Goal: Entertainment & Leisure: Browse casually

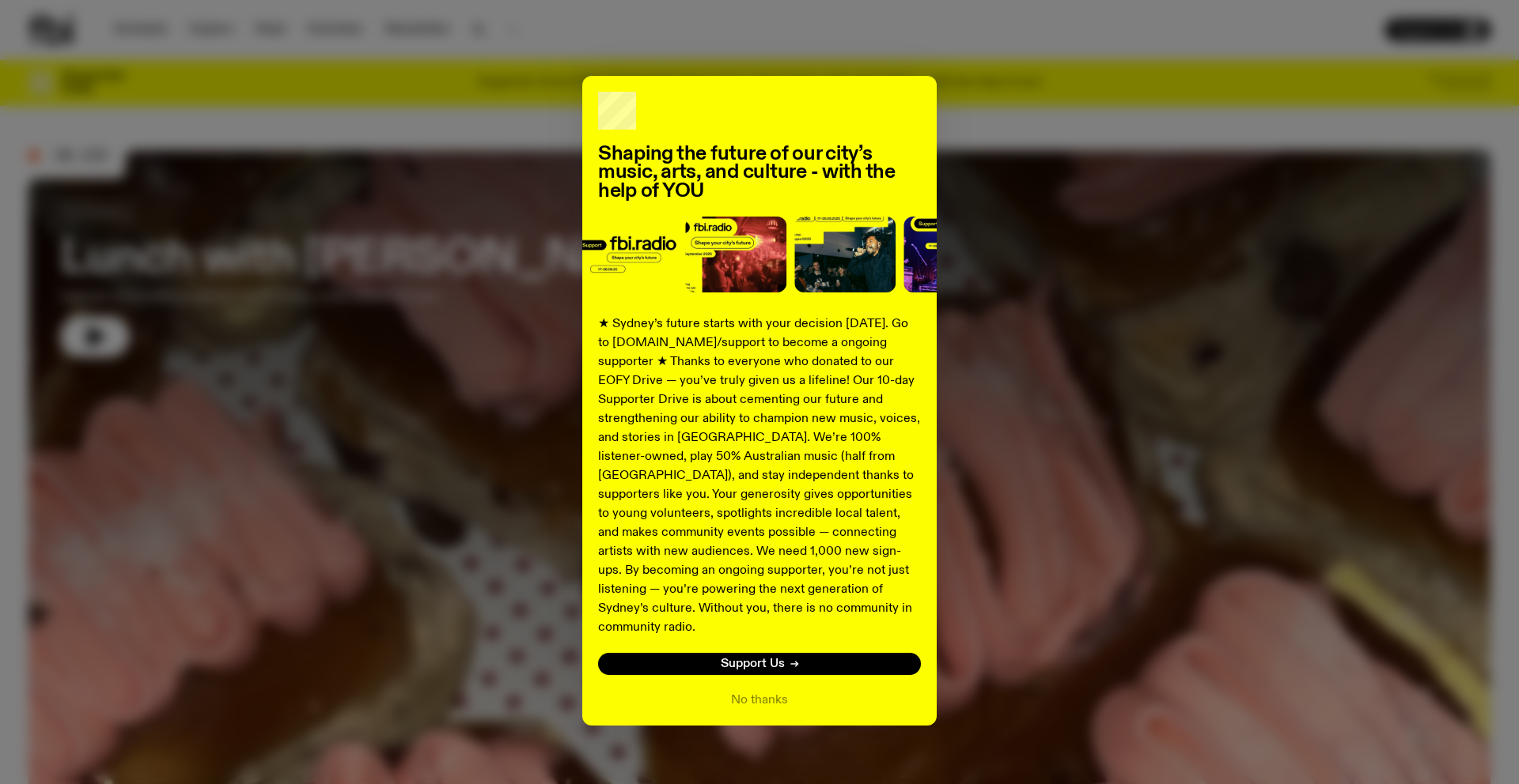
drag, startPoint x: 1127, startPoint y: 68, endPoint x: 1122, endPoint y: 80, distance: 13.0
click at [1125, 75] on div "Shaping the future of our city’s music, arts, and culture - with the help of YO…" at bounding box center [760, 392] width 1519 height 784
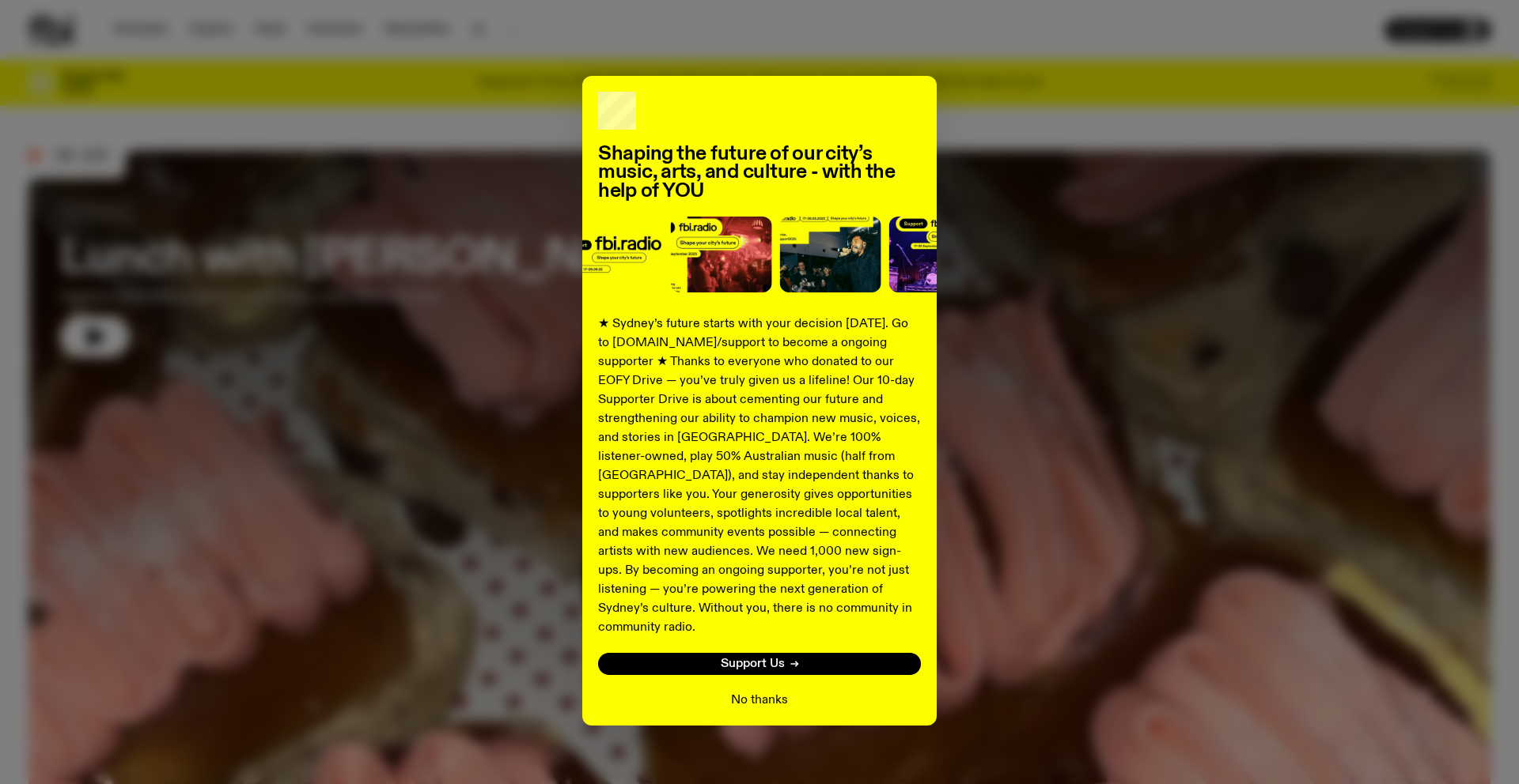
click at [771, 691] on button "No thanks" at bounding box center [760, 700] width 57 height 19
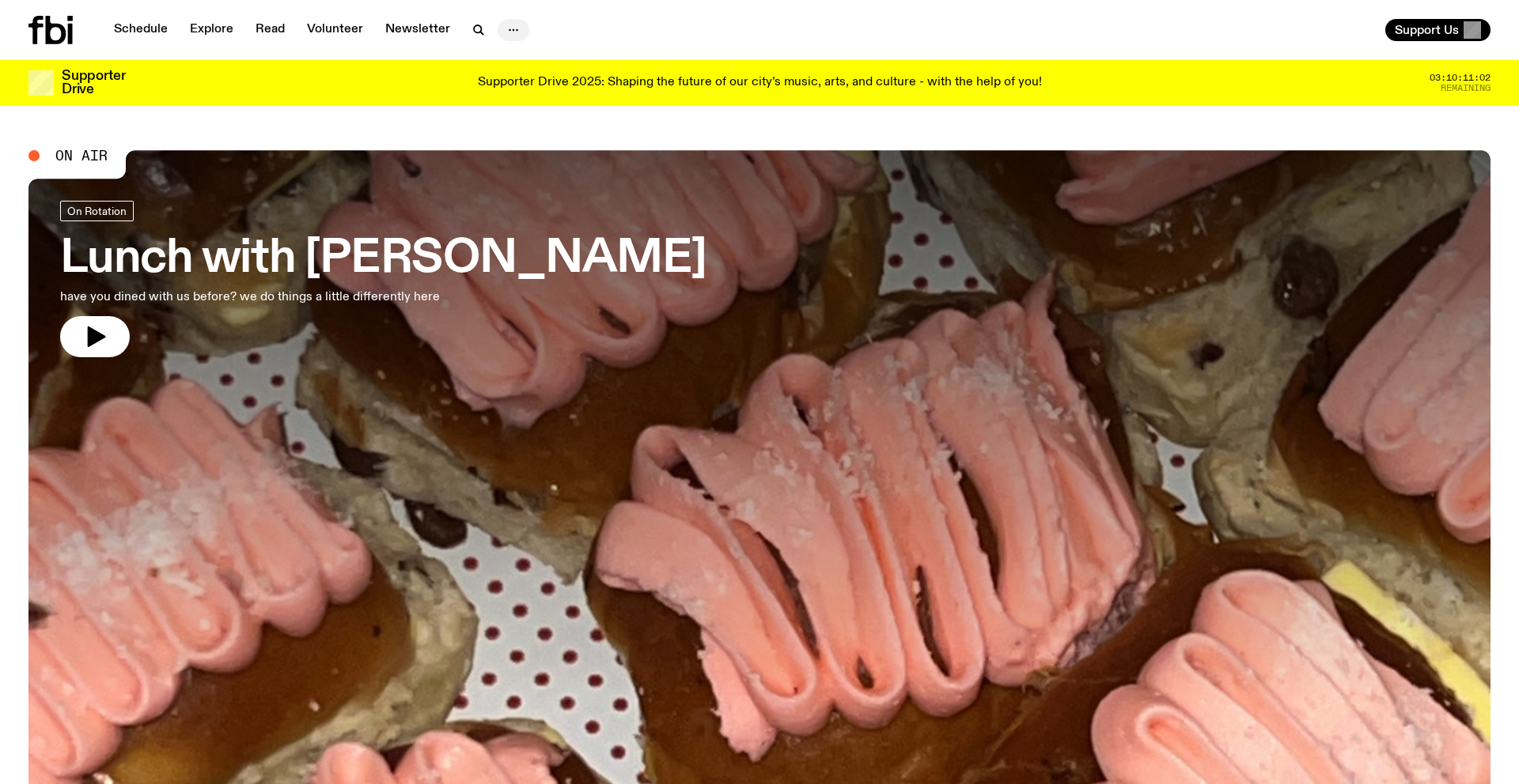
click at [497, 25] on button "button" at bounding box center [513, 30] width 32 height 22
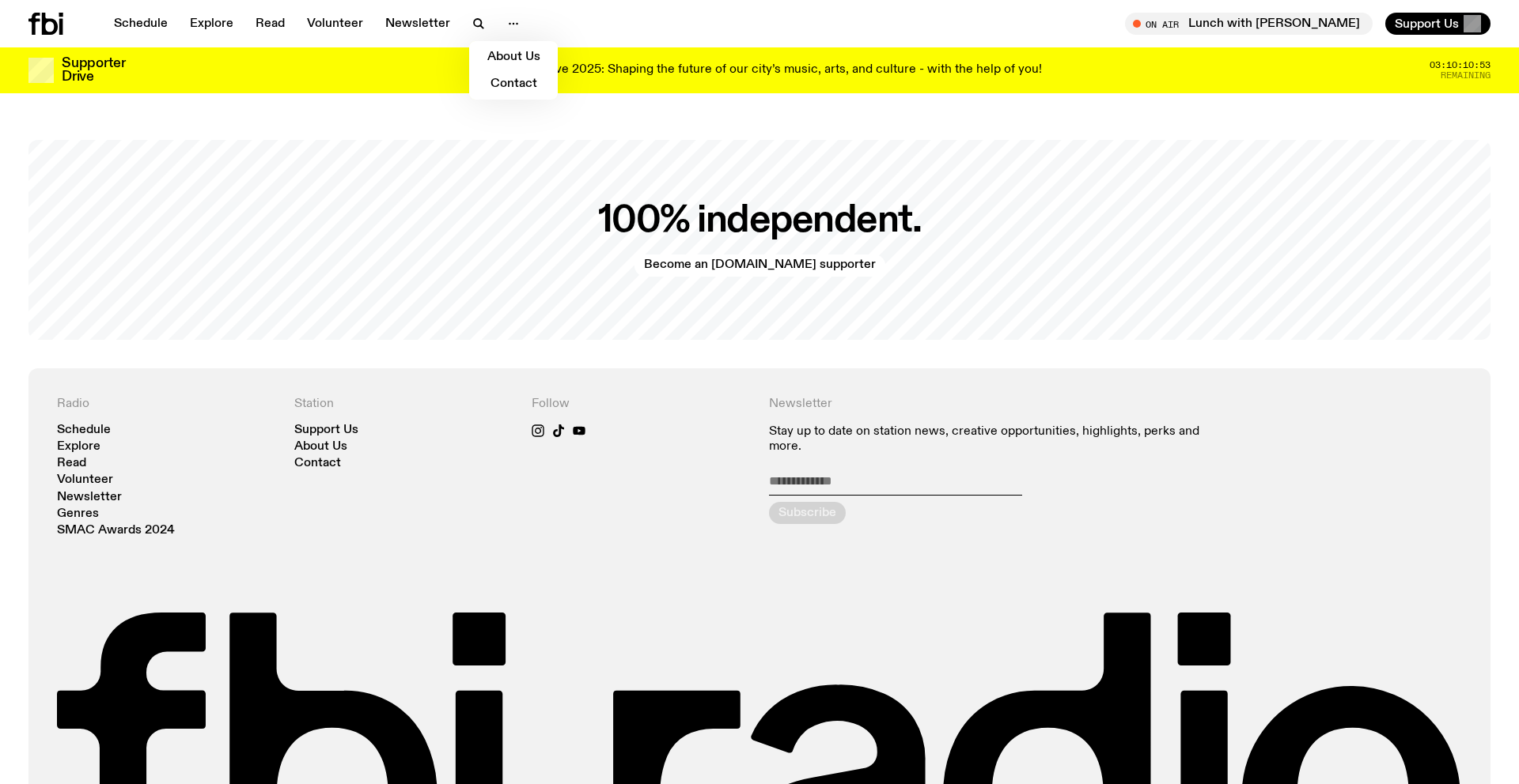
scroll to position [3601, 0]
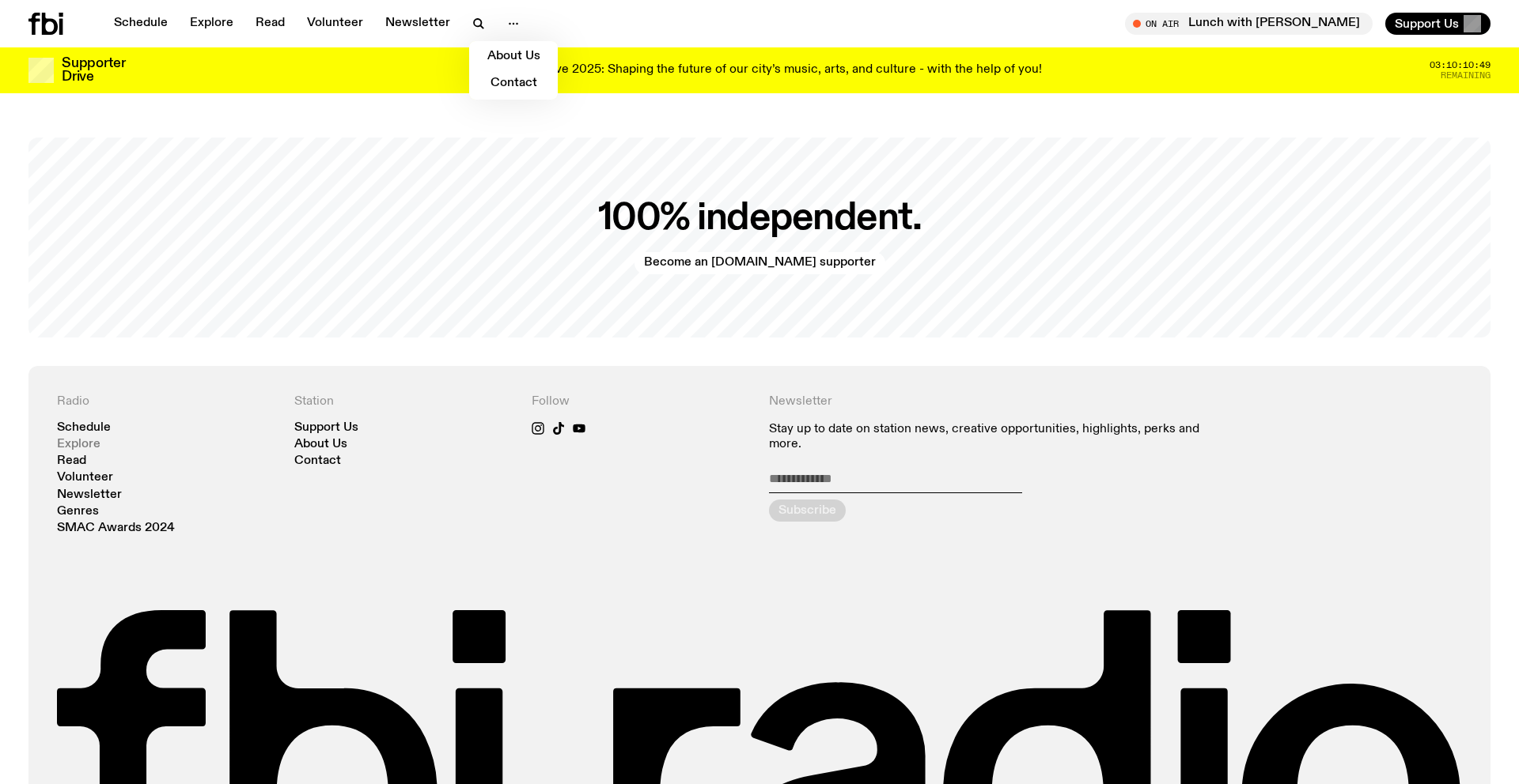
click at [92, 439] on link "Explore" at bounding box center [79, 444] width 44 height 12
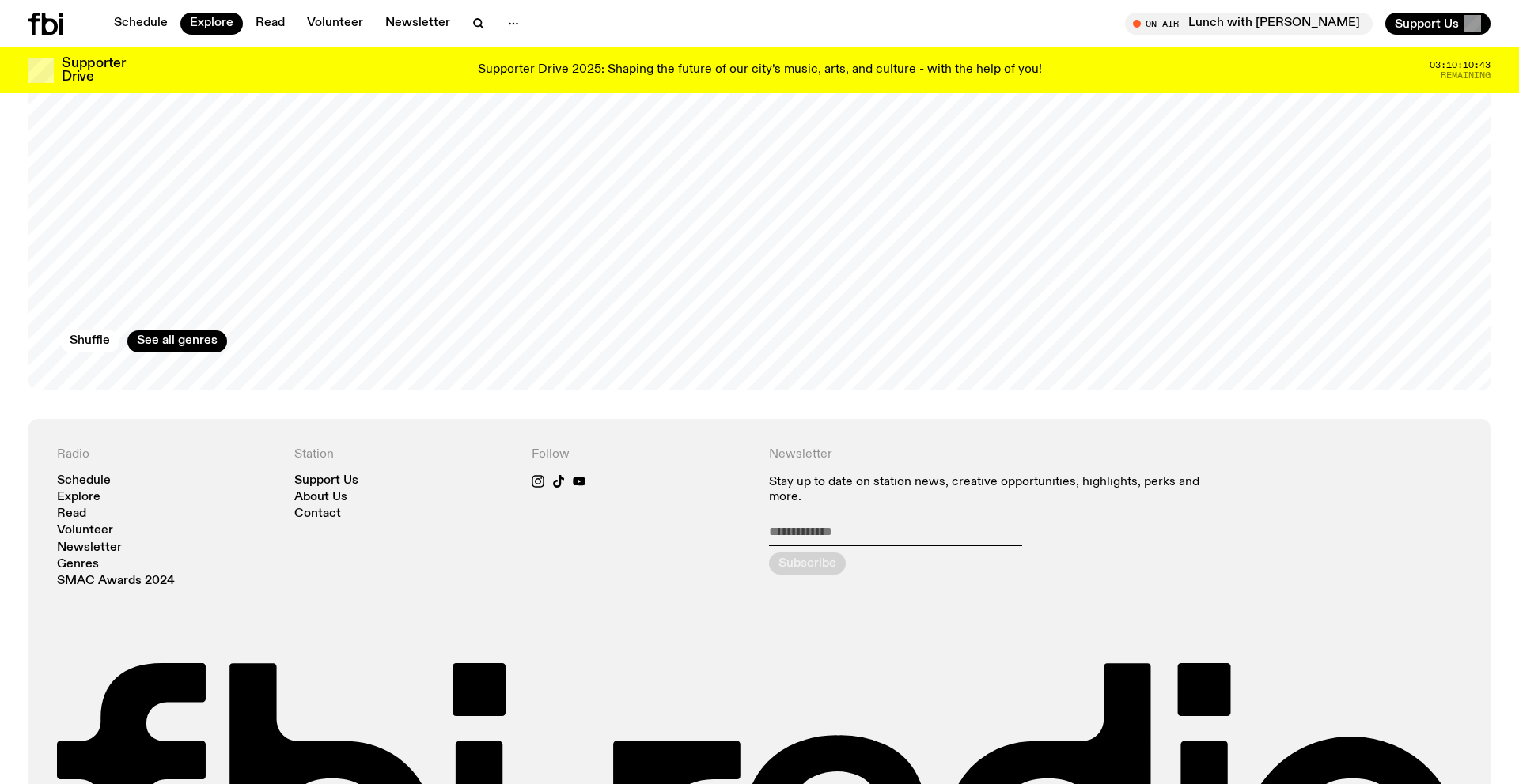
scroll to position [3070, 0]
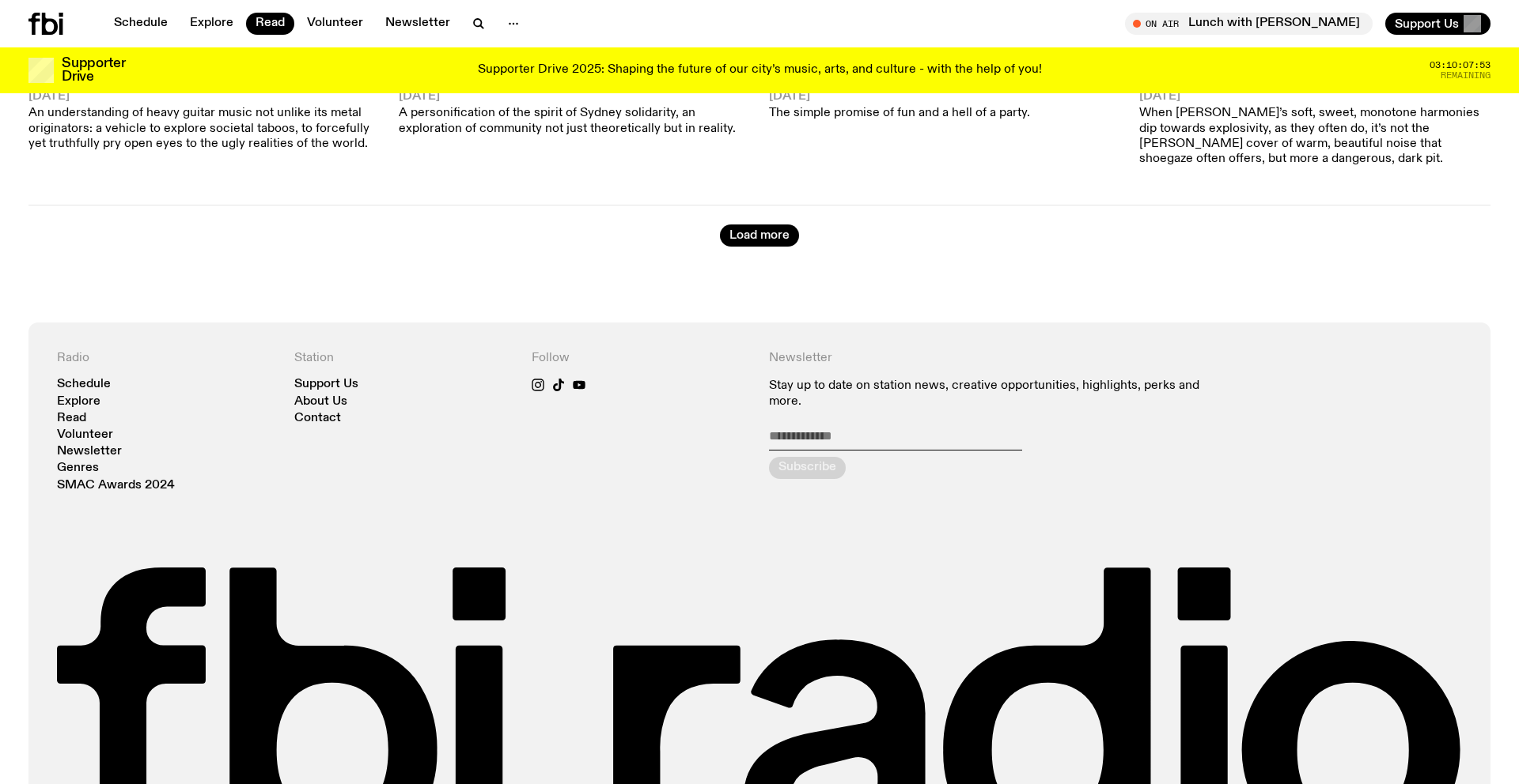
scroll to position [6252, 0]
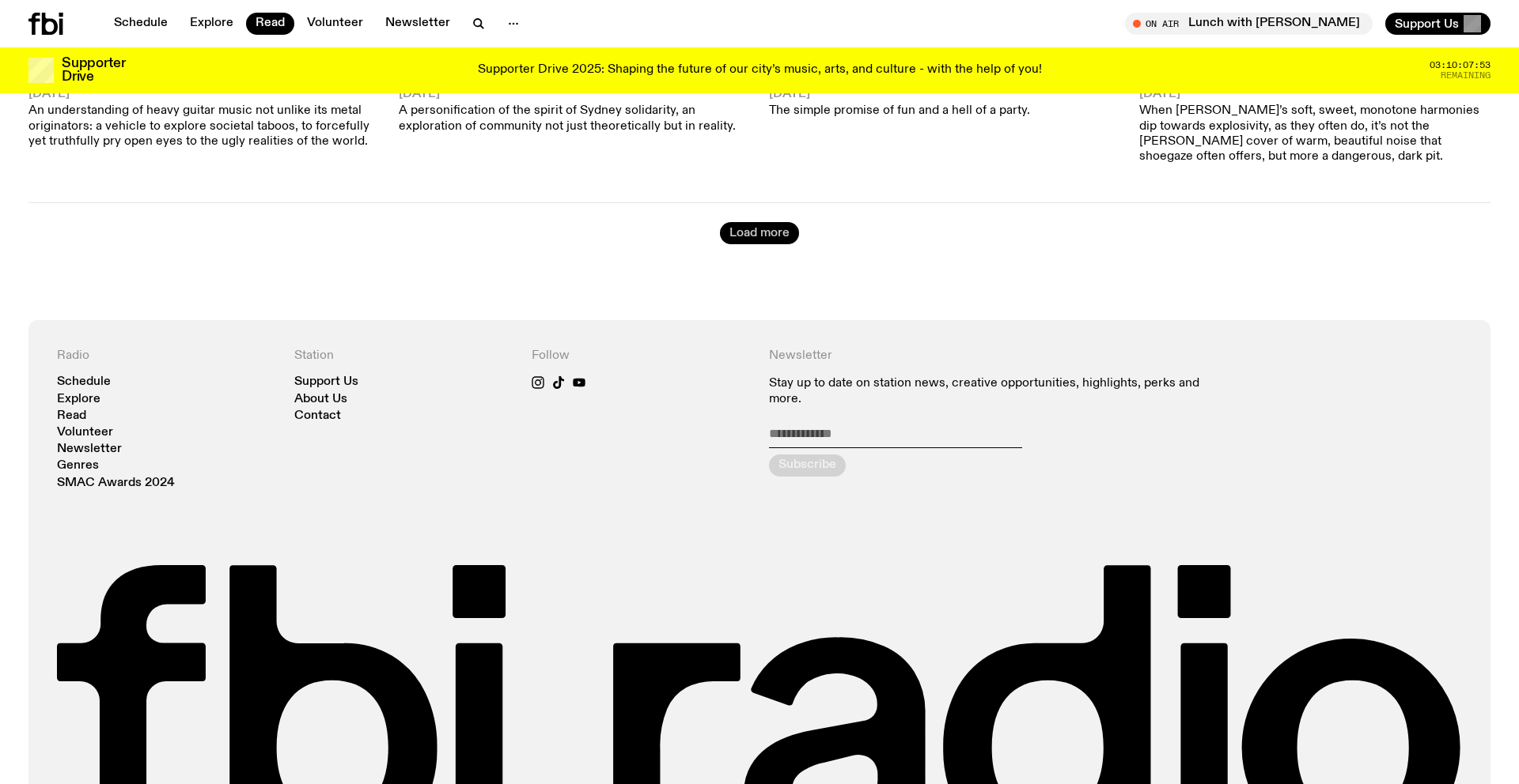
click at [769, 222] on button "Load more" at bounding box center [760, 233] width 79 height 22
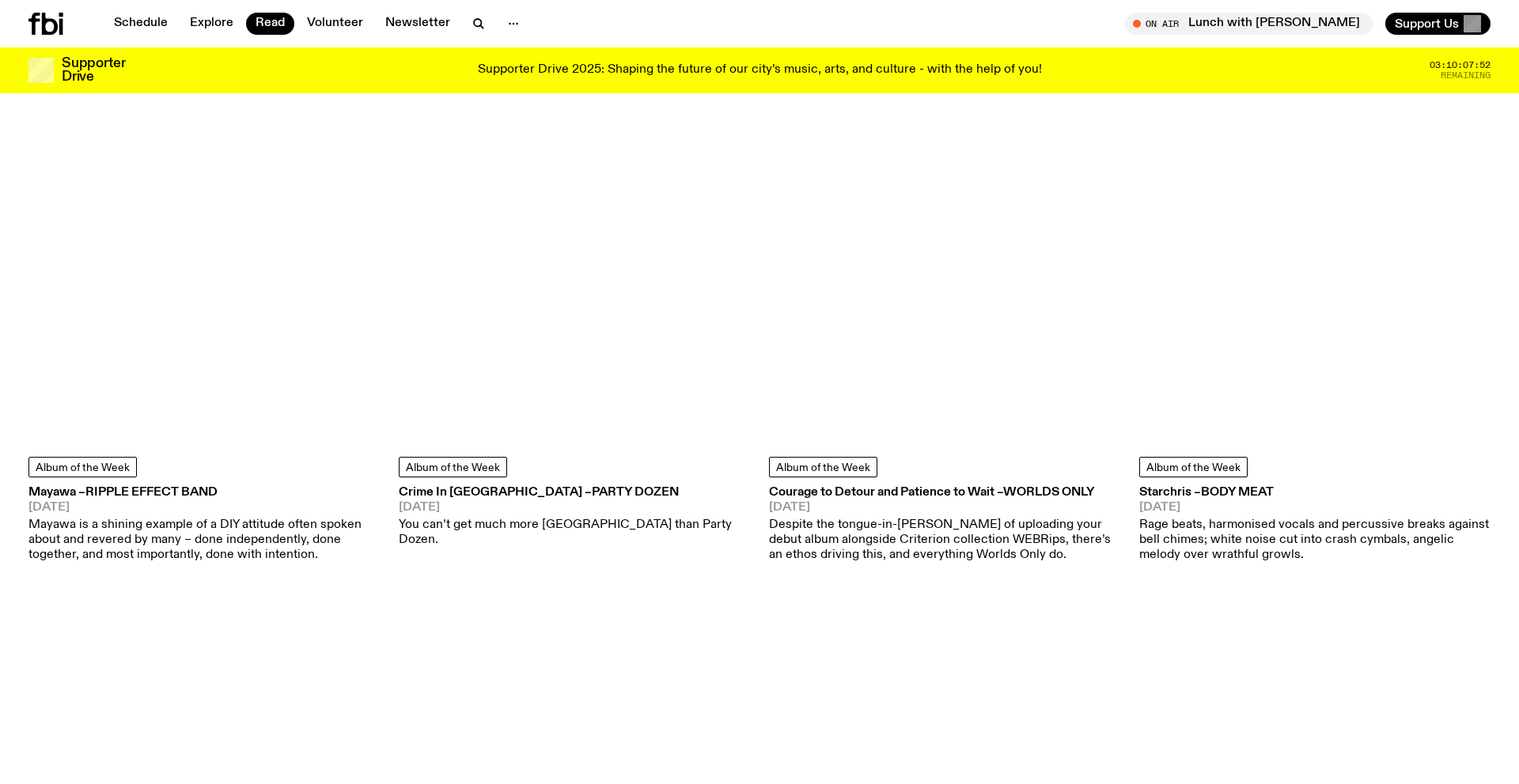
scroll to position [6364, 0]
